Goal: Find specific page/section: Find specific page/section

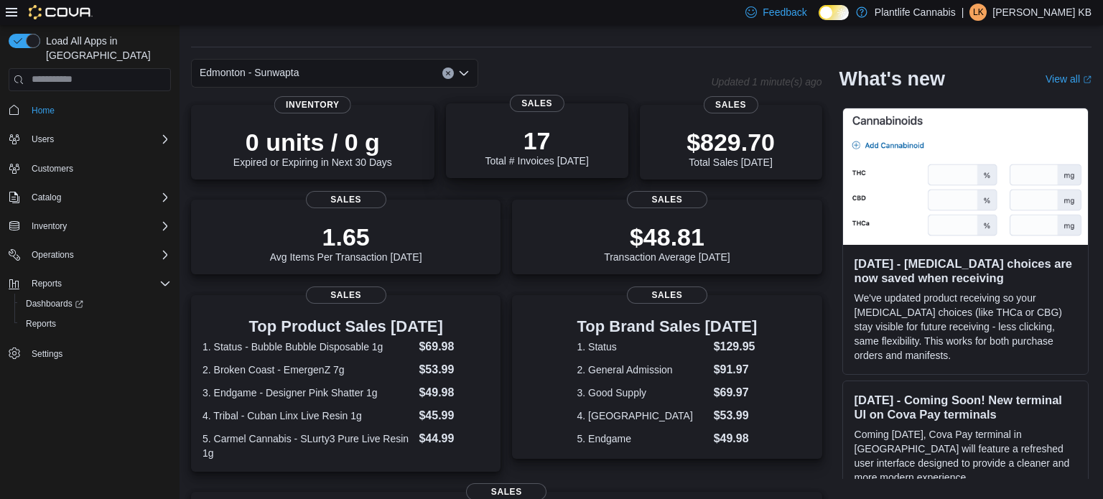
scroll to position [46, 0]
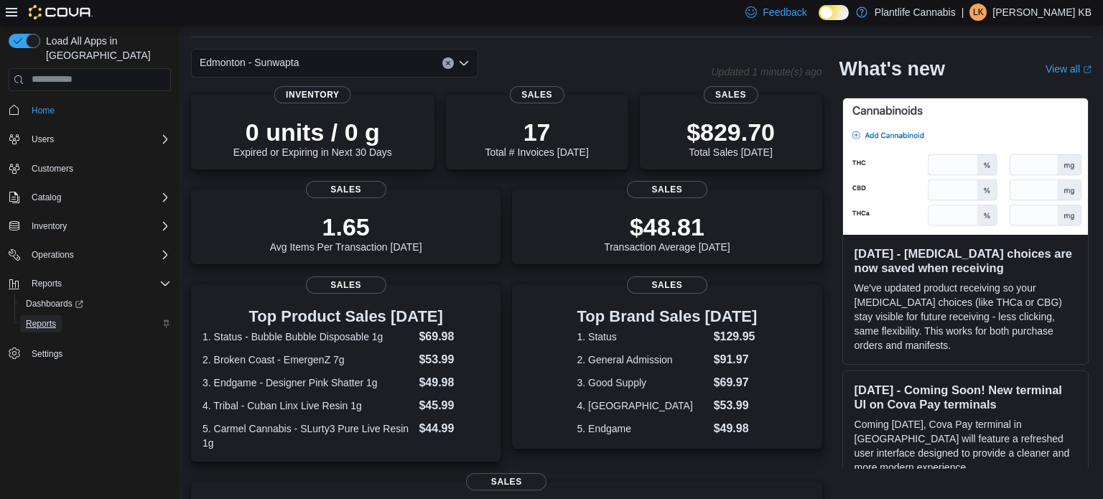
click at [35, 318] on span "Reports" at bounding box center [41, 323] width 30 height 11
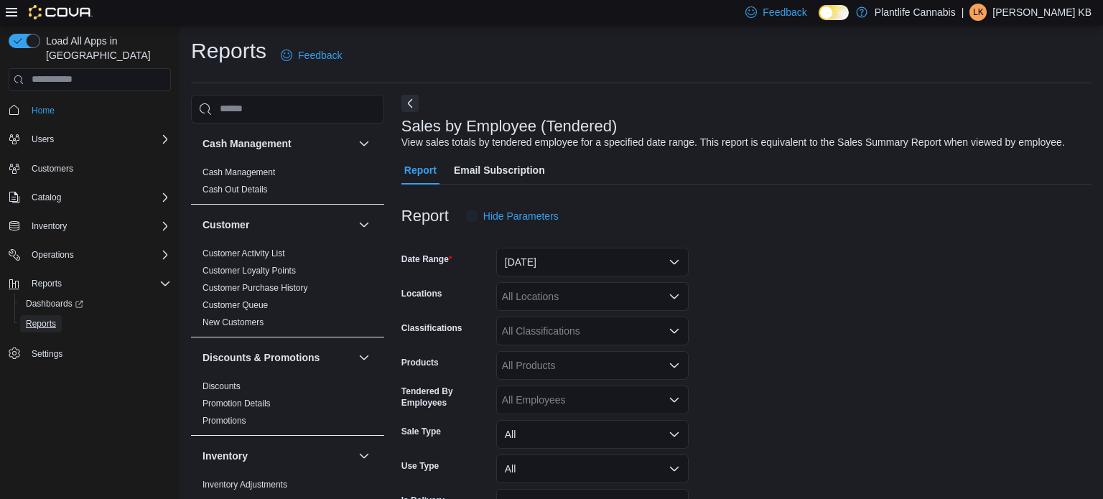
scroll to position [33, 0]
